Goal: Book appointment/travel/reservation

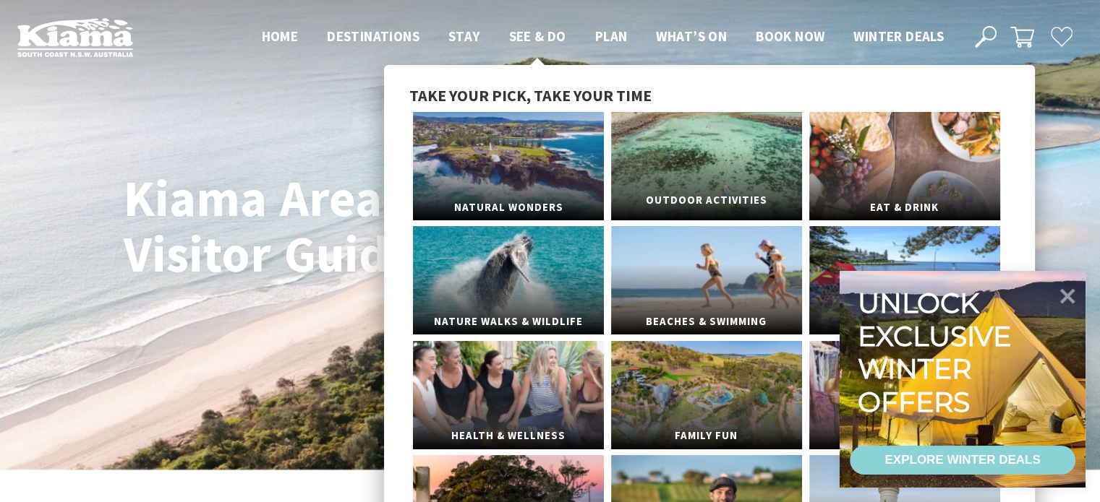
click at [664, 161] on link "Outdoor Activities" at bounding box center [706, 166] width 191 height 108
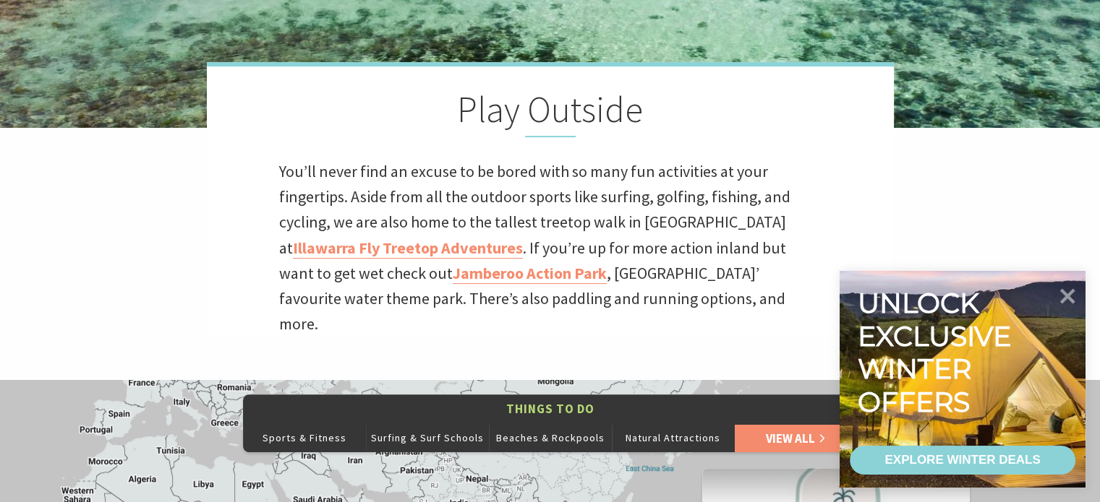
scroll to position [540, 0]
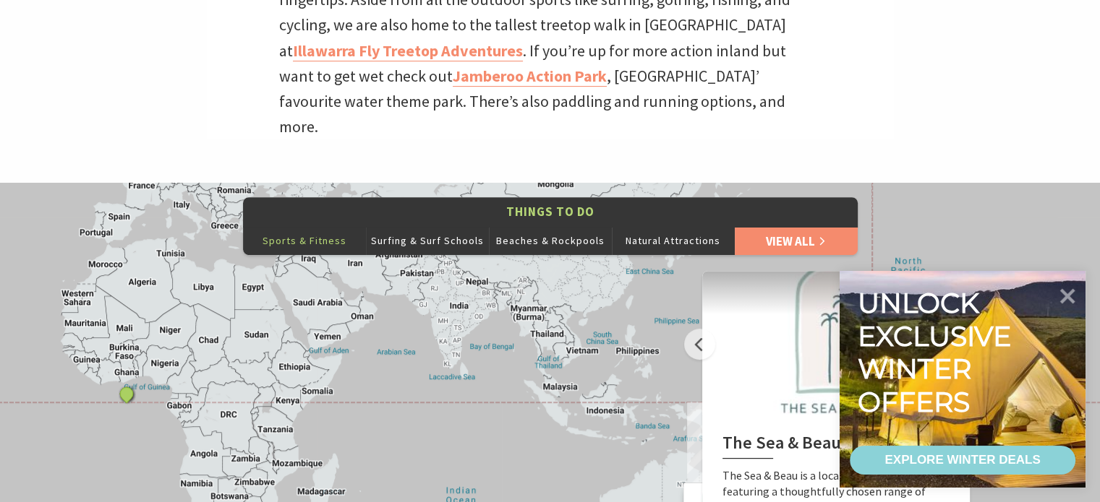
click at [297, 226] on button "Sports & Fitness" at bounding box center [304, 240] width 123 height 29
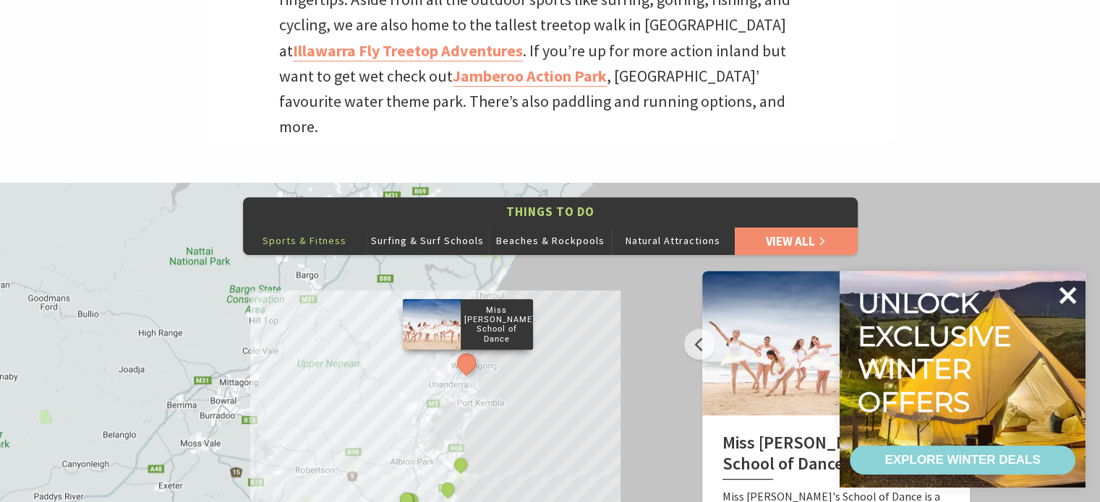
click at [1067, 299] on icon at bounding box center [1067, 295] width 35 height 35
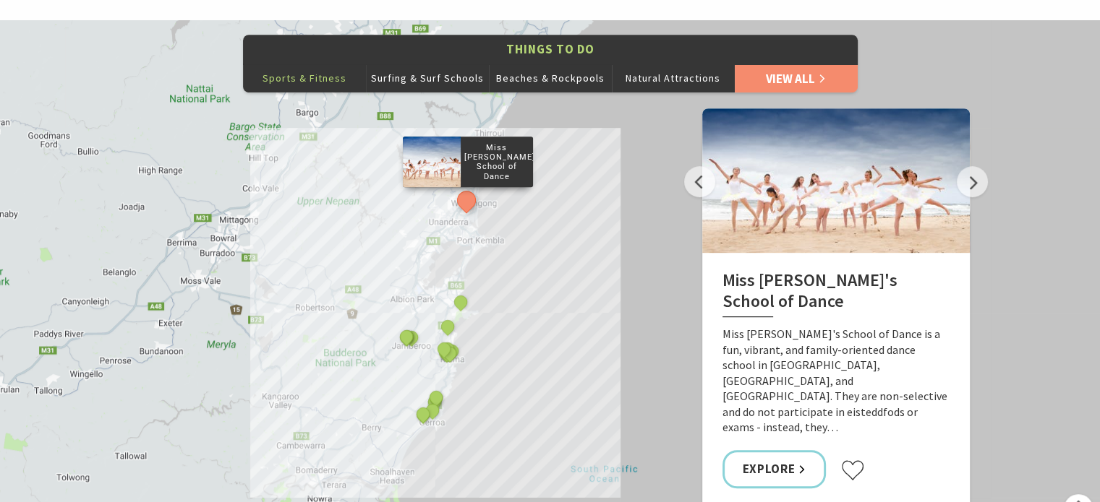
scroll to position [733, 0]
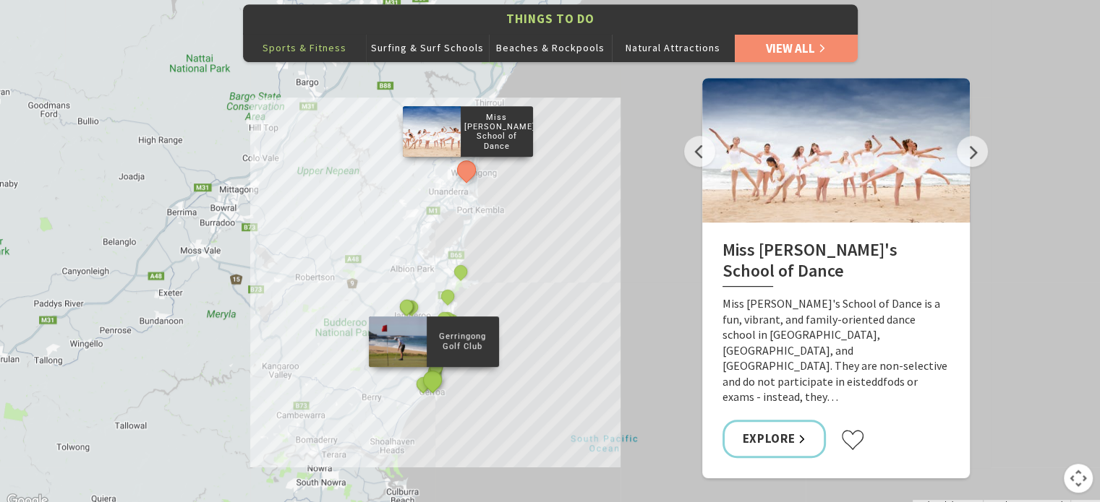
click at [436, 367] on button "See detail about Gerringong Golf Club" at bounding box center [432, 380] width 27 height 27
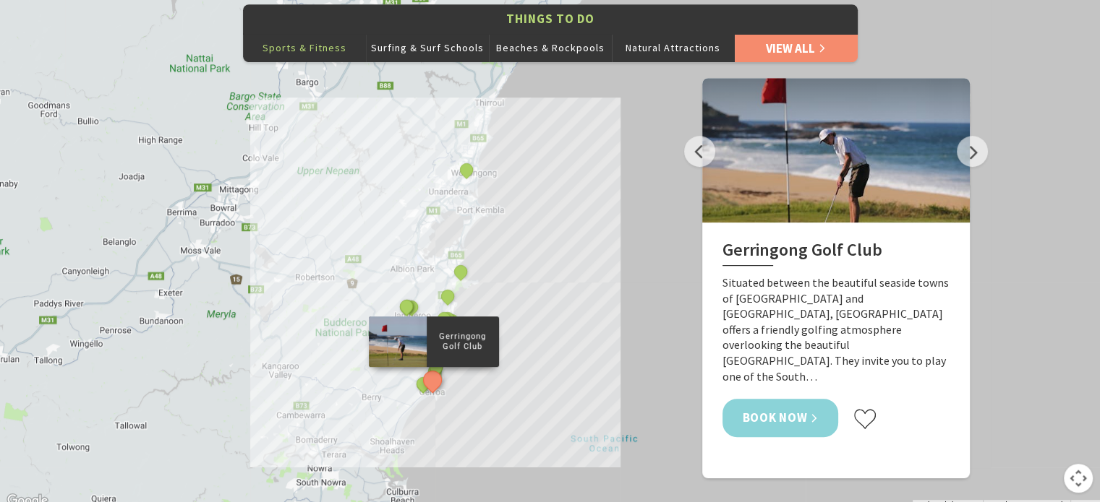
click at [752, 399] on link "Book Now" at bounding box center [780, 418] width 116 height 38
